Goal: Navigation & Orientation: Locate item on page

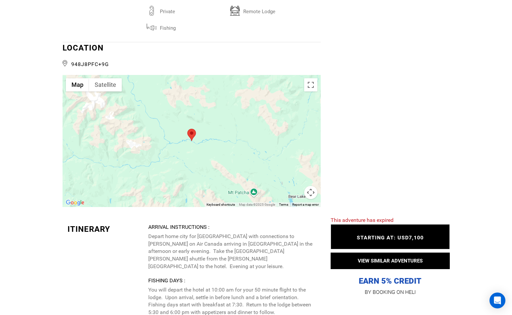
scroll to position [1565, 0]
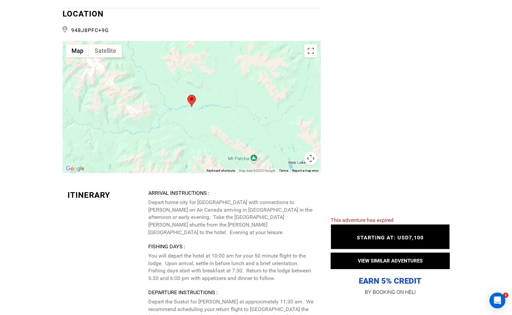
click at [206, 110] on div at bounding box center [191, 107] width 258 height 132
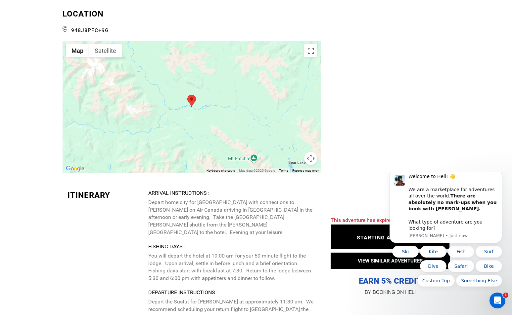
scroll to position [0, 0]
click at [300, 124] on div at bounding box center [191, 107] width 258 height 132
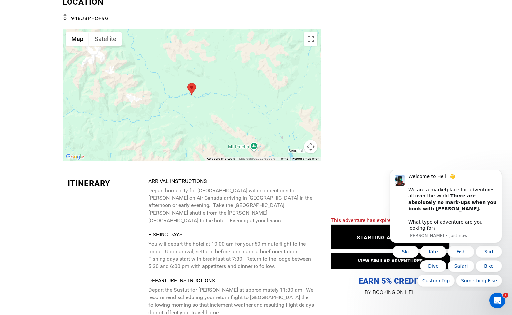
scroll to position [1589, 0]
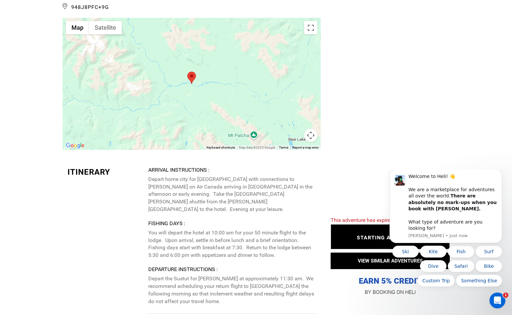
click at [312, 134] on button "Map camera controls" at bounding box center [310, 135] width 13 height 13
click at [293, 130] on button "Zoom out" at bounding box center [293, 135] width 13 height 13
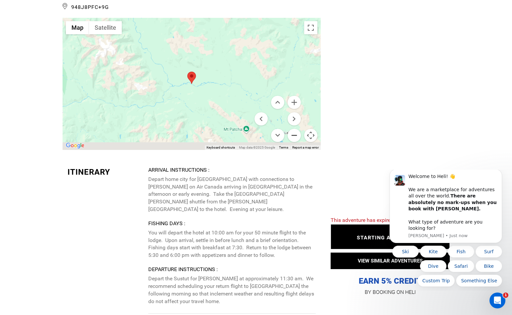
click at [293, 130] on button "Zoom out" at bounding box center [293, 135] width 13 height 13
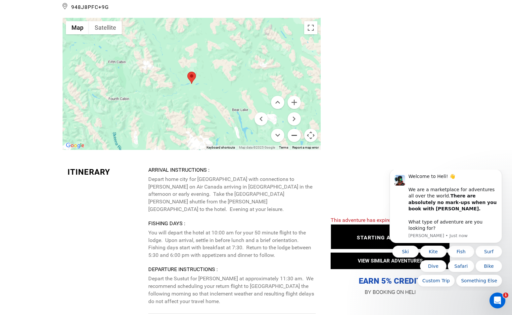
click at [293, 130] on button "Zoom out" at bounding box center [293, 135] width 13 height 13
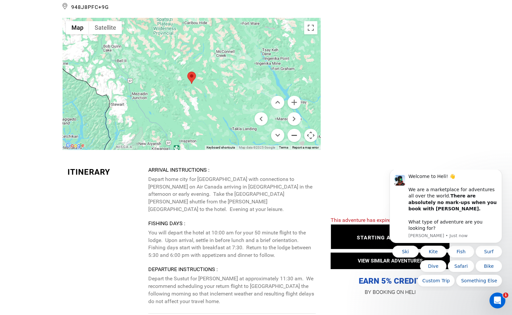
click at [293, 130] on button "Zoom out" at bounding box center [293, 135] width 13 height 13
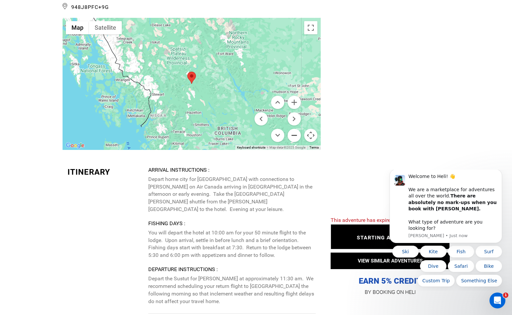
click at [293, 130] on button "Zoom out" at bounding box center [293, 135] width 13 height 13
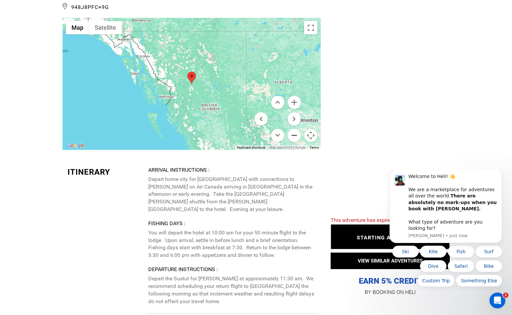
click at [293, 130] on button "Zoom out" at bounding box center [293, 135] width 13 height 13
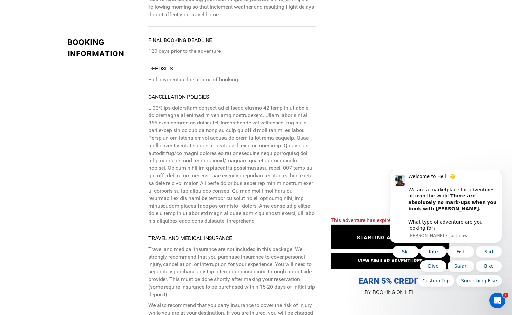
scroll to position [1939, 0]
